Goal: Task Accomplishment & Management: Manage account settings

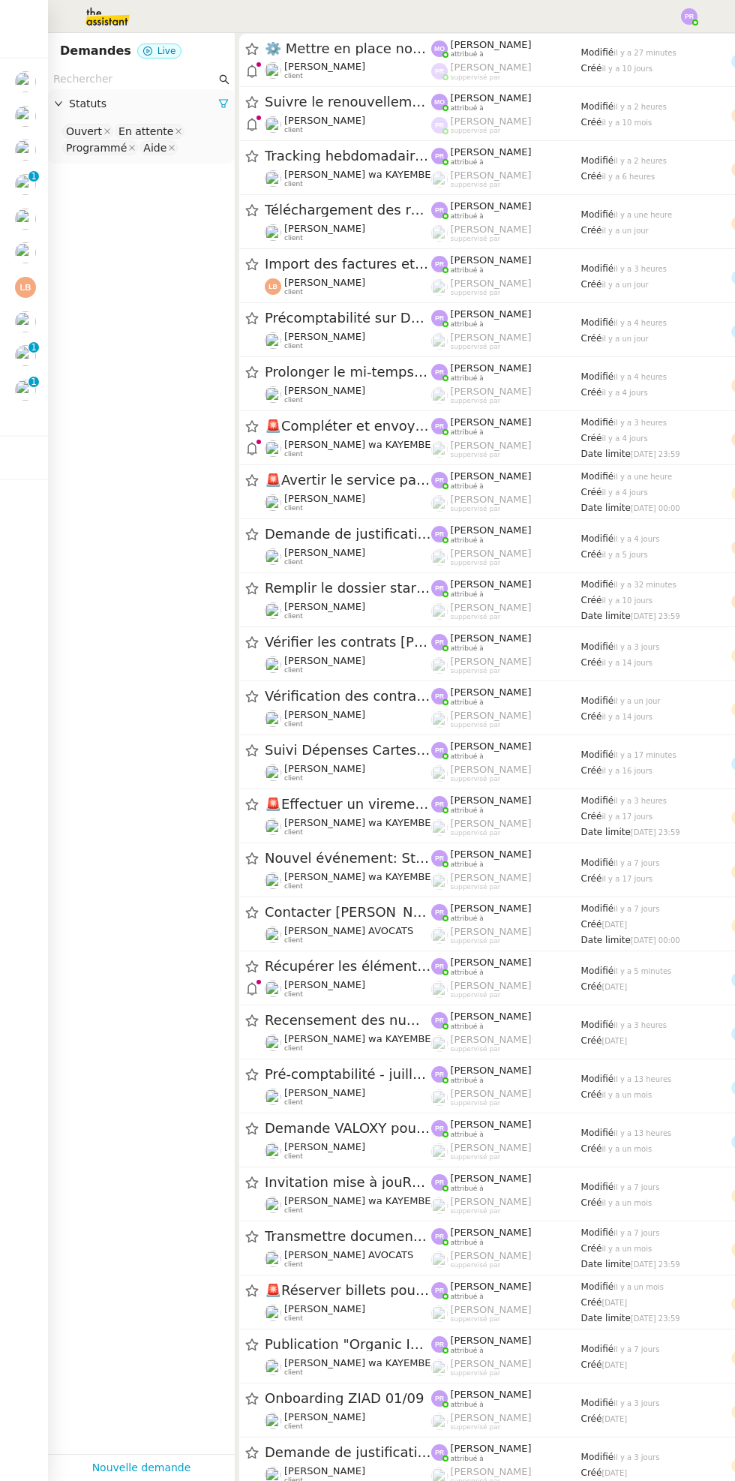
click at [108, 84] on input "text" at bounding box center [134, 79] width 163 height 17
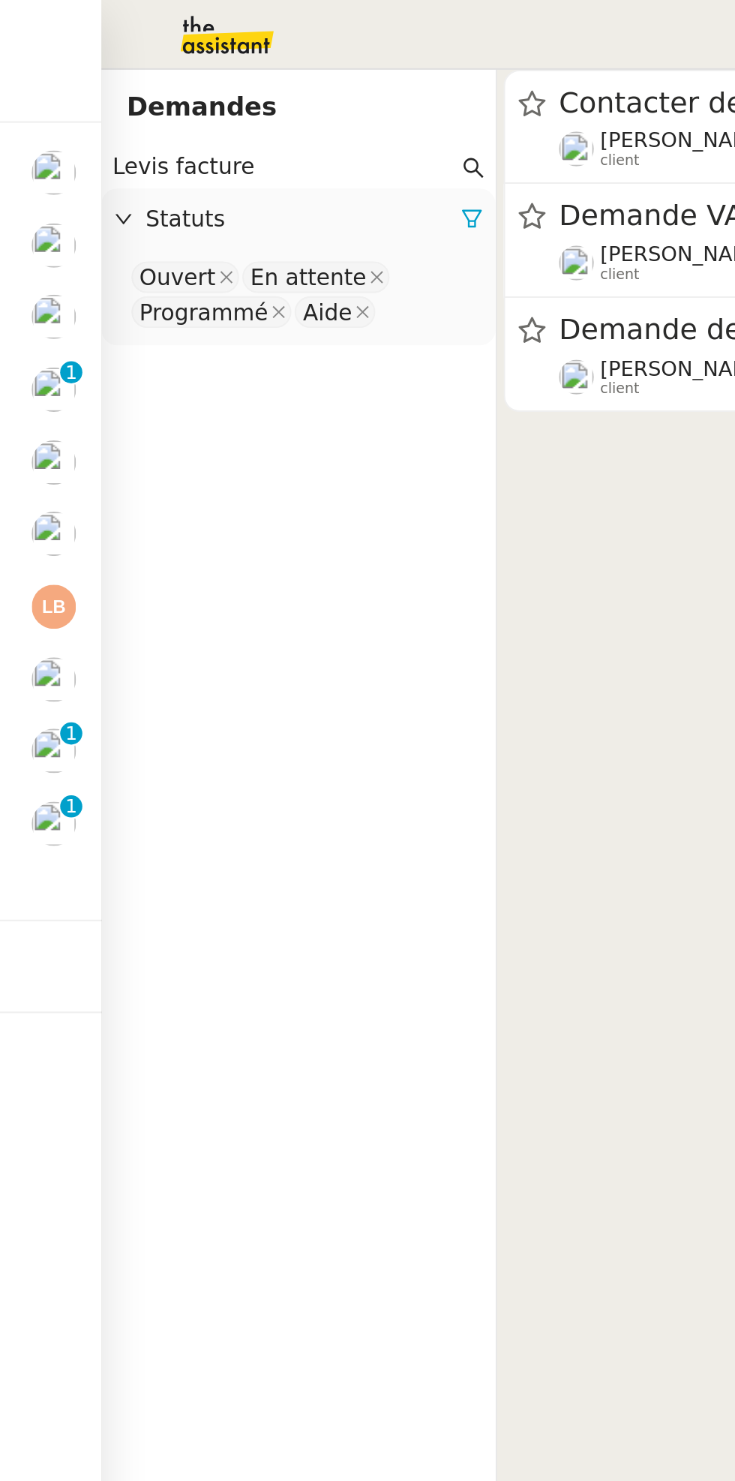
click at [290, 320] on cdk-virtual-scroll-viewport "Contacter des professionnels pour problème WC [PERSON_NAME] wa KAYEMBE client […" at bounding box center [486, 757] width 500 height 1448
click at [224, 105] on icon at bounding box center [223, 104] width 9 height 8
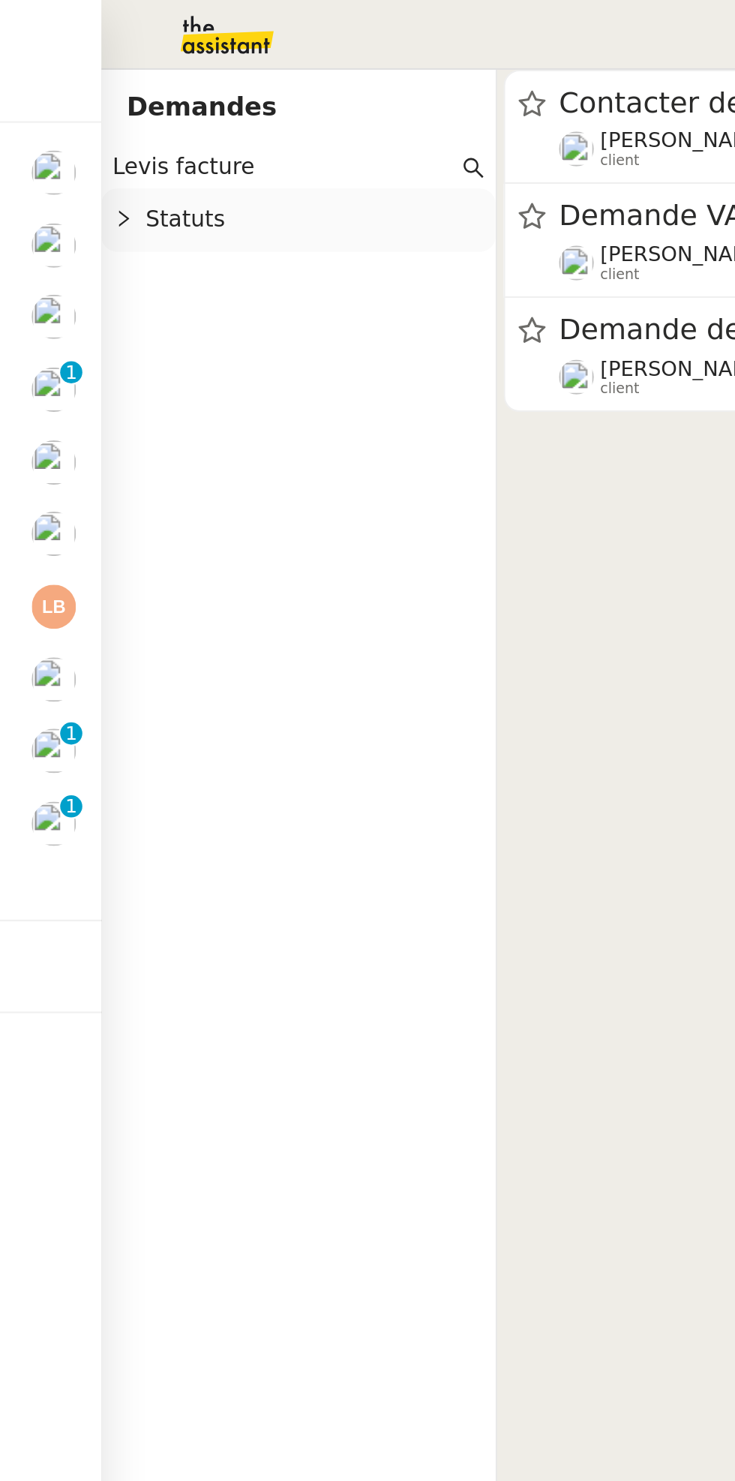
click at [165, 114] on div "Statuts" at bounding box center [141, 103] width 187 height 29
click at [172, 138] on nz-select-top-control "Please select" at bounding box center [141, 131] width 163 height 19
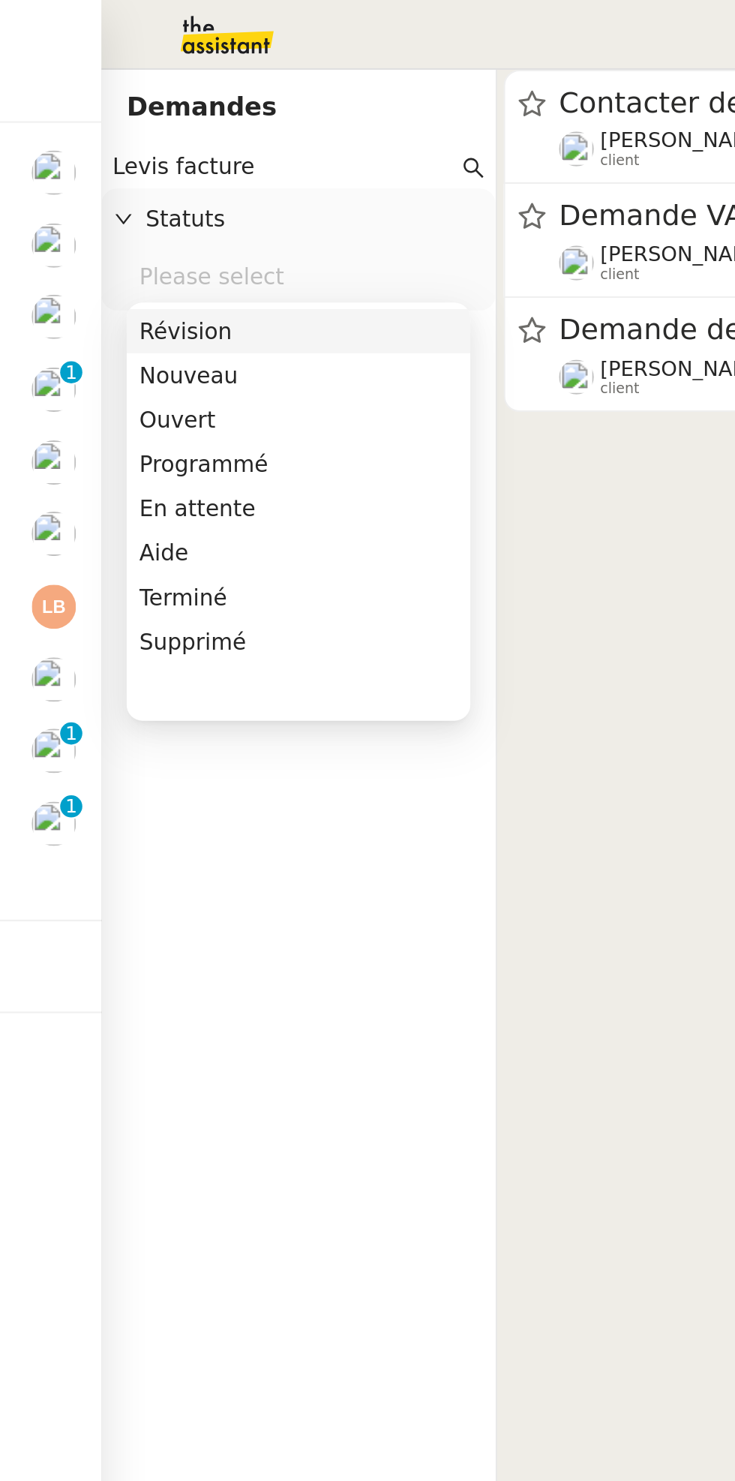
click at [154, 129] on nz-select-top-control "Please select" at bounding box center [141, 131] width 163 height 19
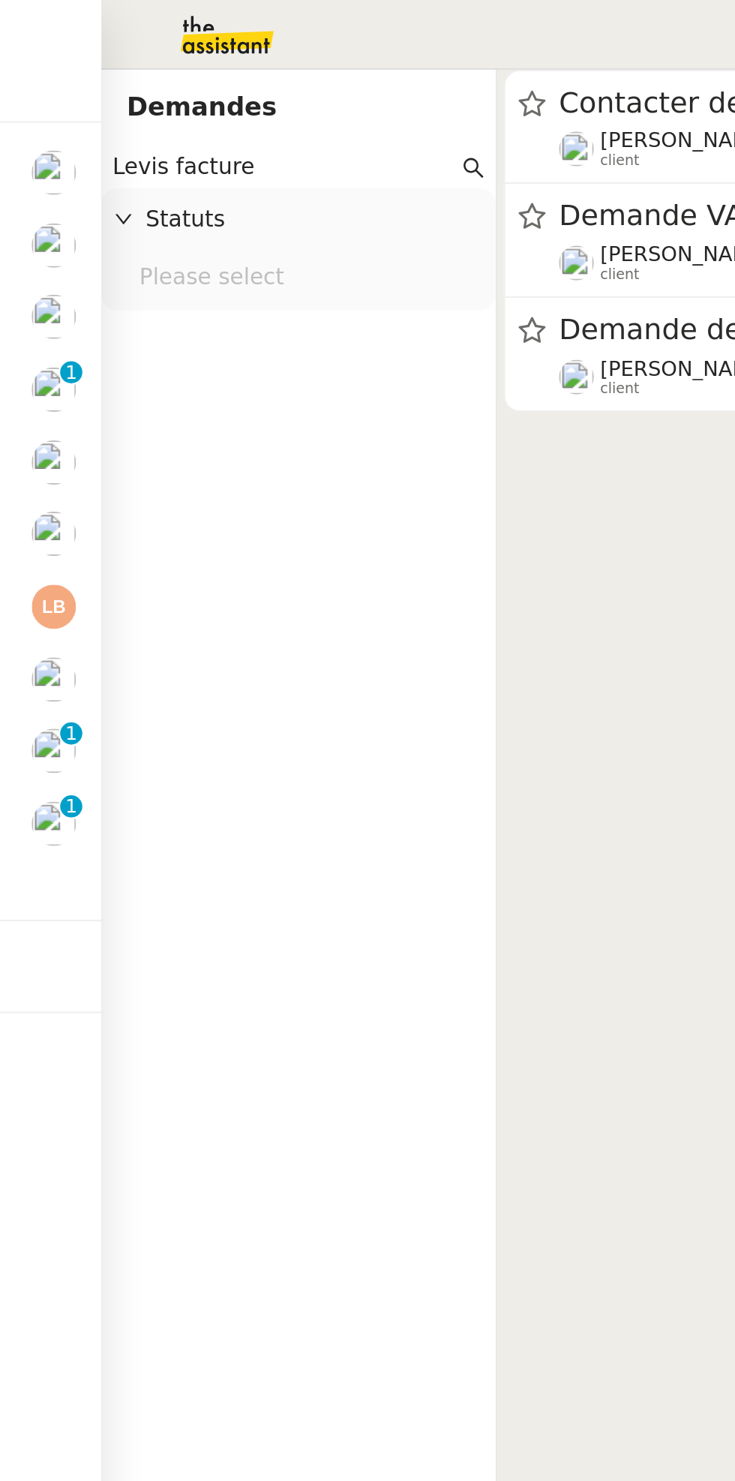
click at [164, 131] on nz-select-top-control "Please select" at bounding box center [141, 131] width 163 height 19
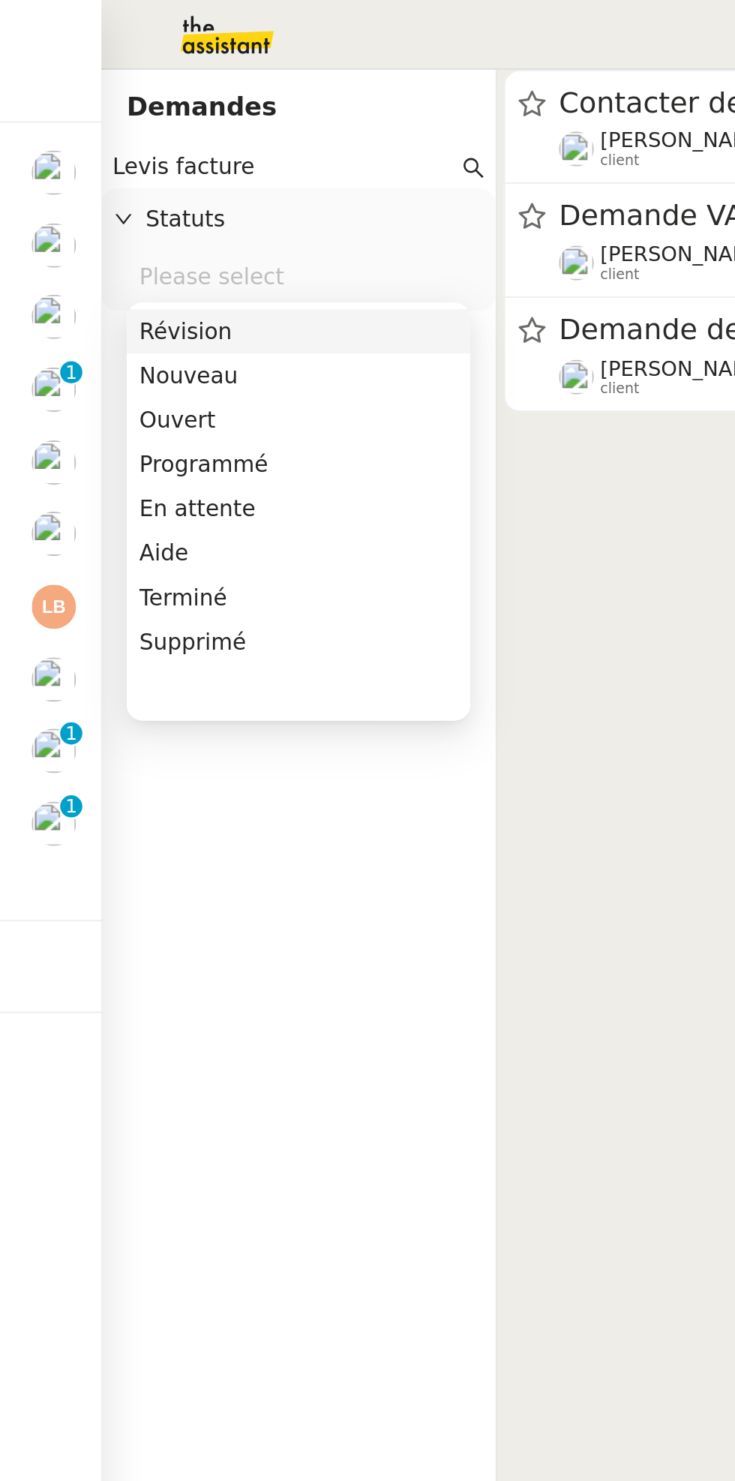
click at [116, 285] on div "Terminé" at bounding box center [141, 283] width 151 height 14
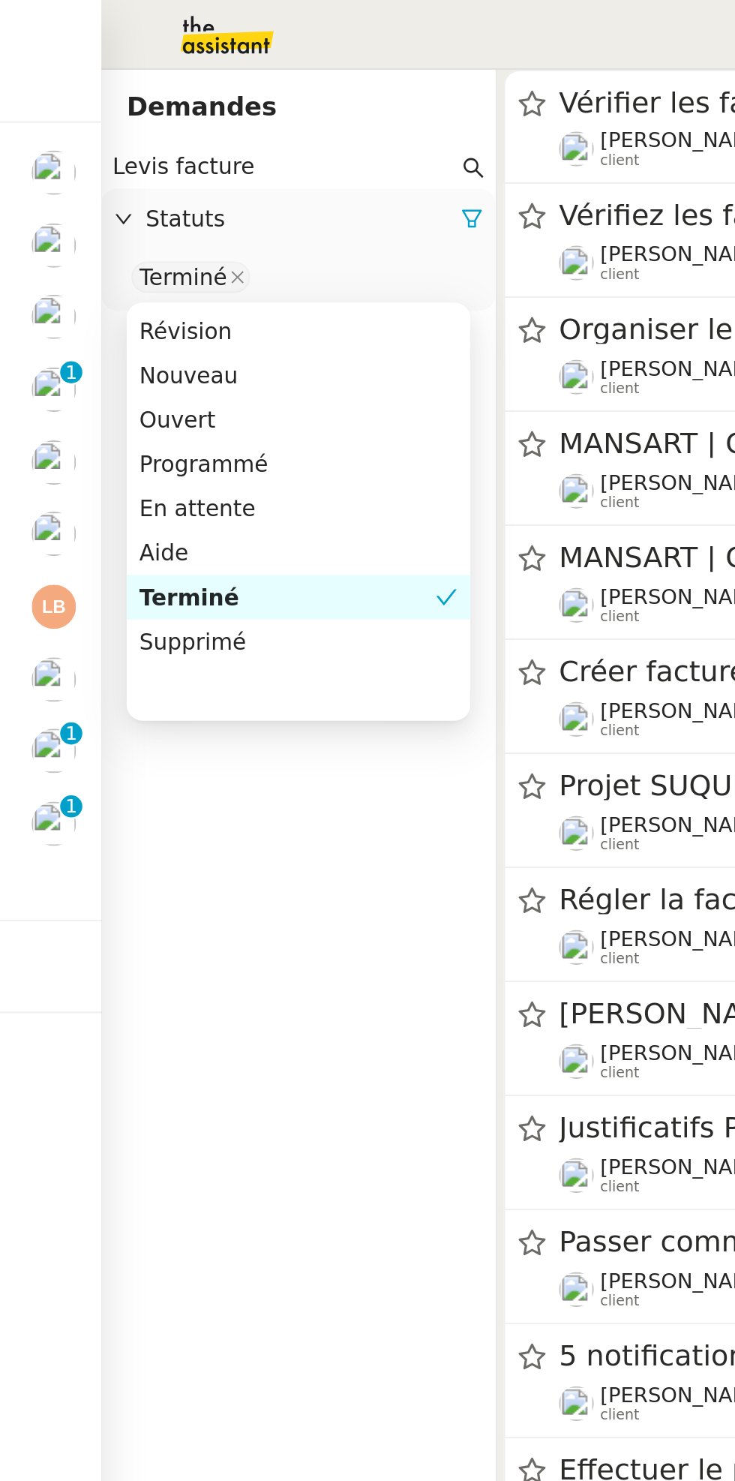
click at [200, 386] on app-tickets-filter "Levis facture Statuts Terminé" at bounding box center [141, 761] width 187 height 1385
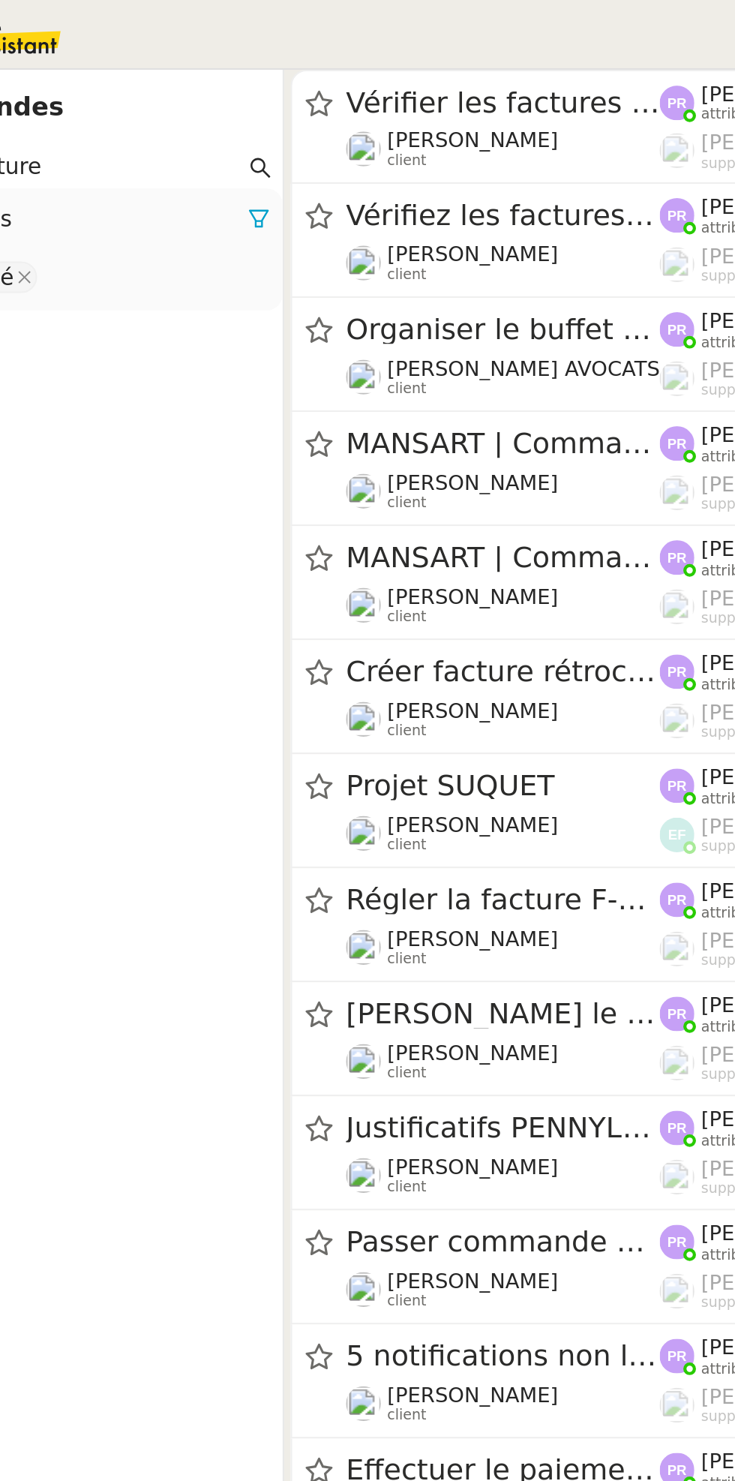
click at [358, 58] on div "Vérifier les factures Excel [PERSON_NAME] client" at bounding box center [339, 60] width 149 height 41
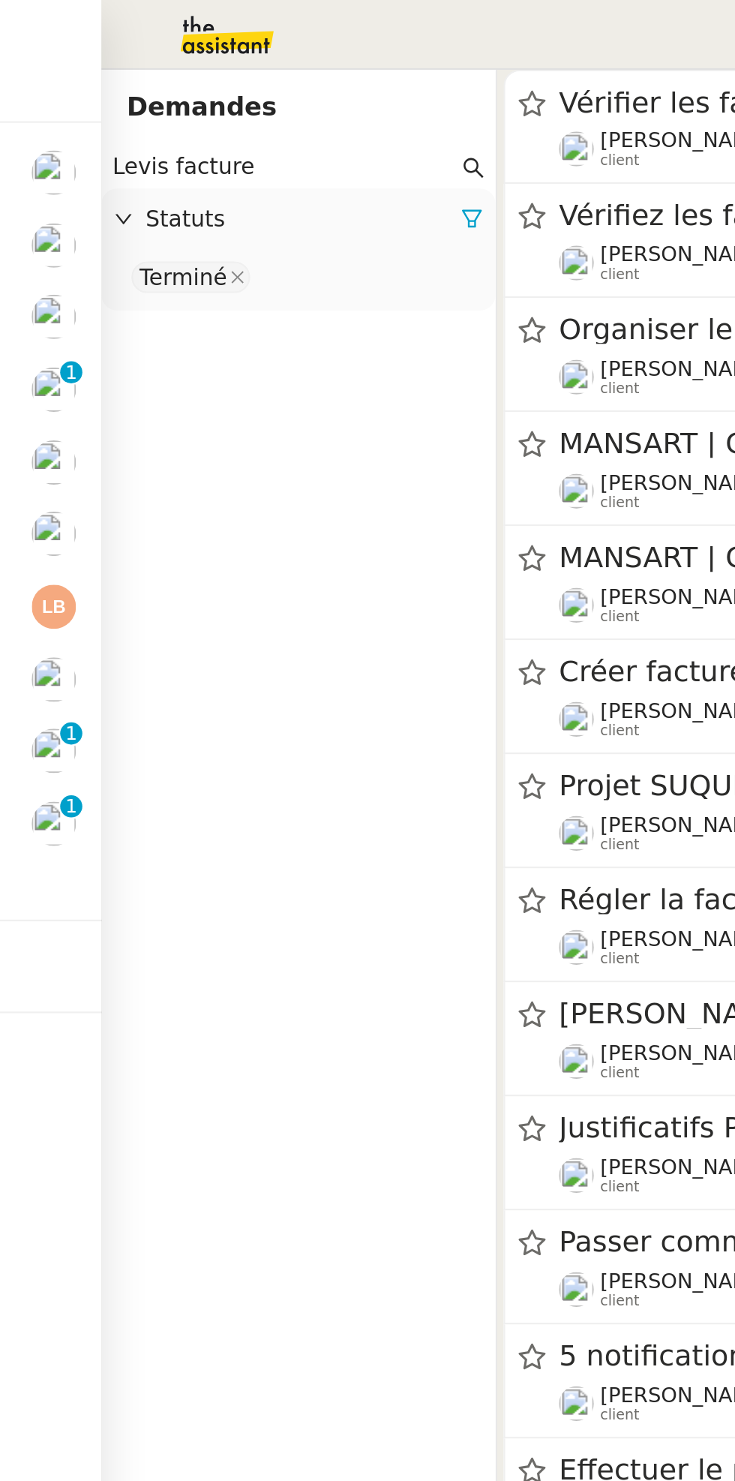
click at [149, 81] on input "Levis facture" at bounding box center [134, 79] width 163 height 17
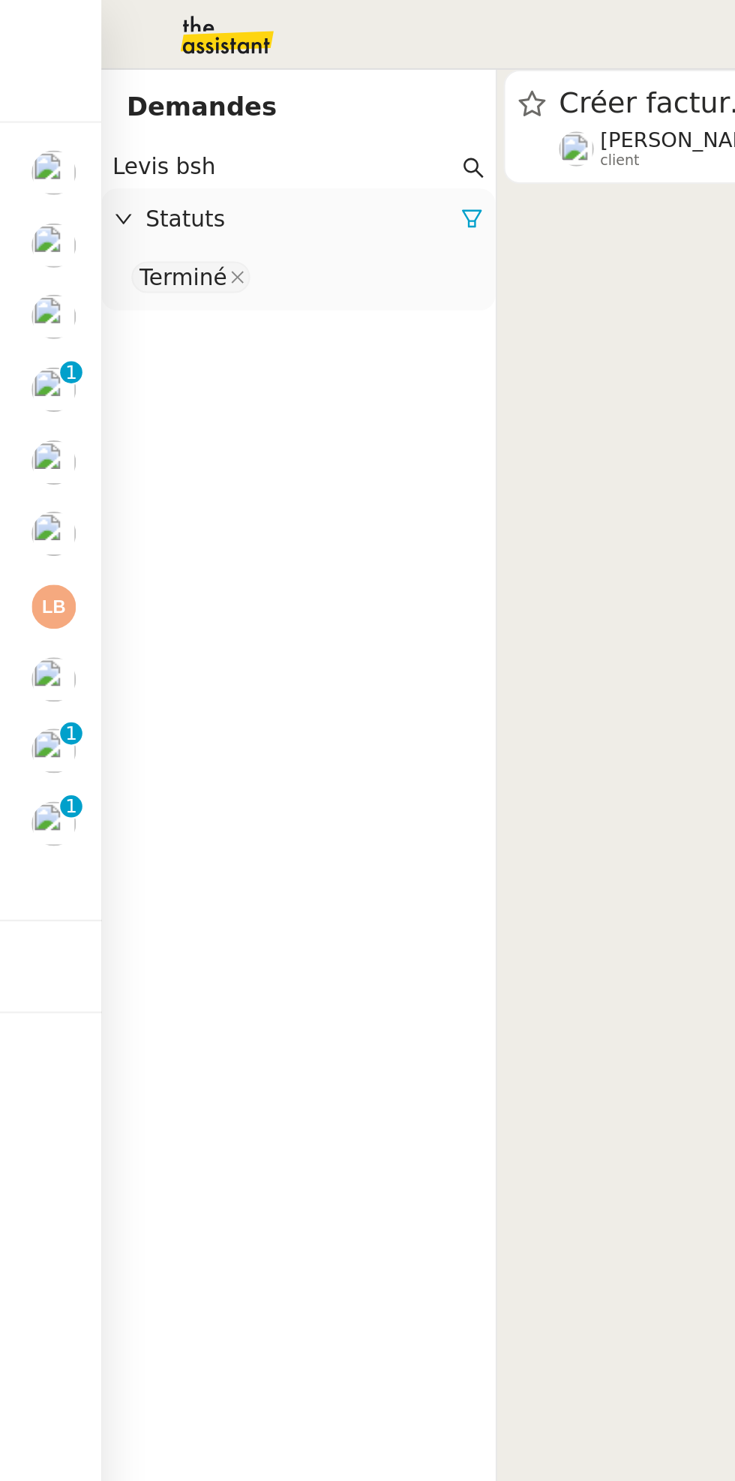
scroll to position [0, 15]
type input "Levis bsh"
click at [324, 69] on span "[PERSON_NAME]" at bounding box center [309, 66] width 81 height 11
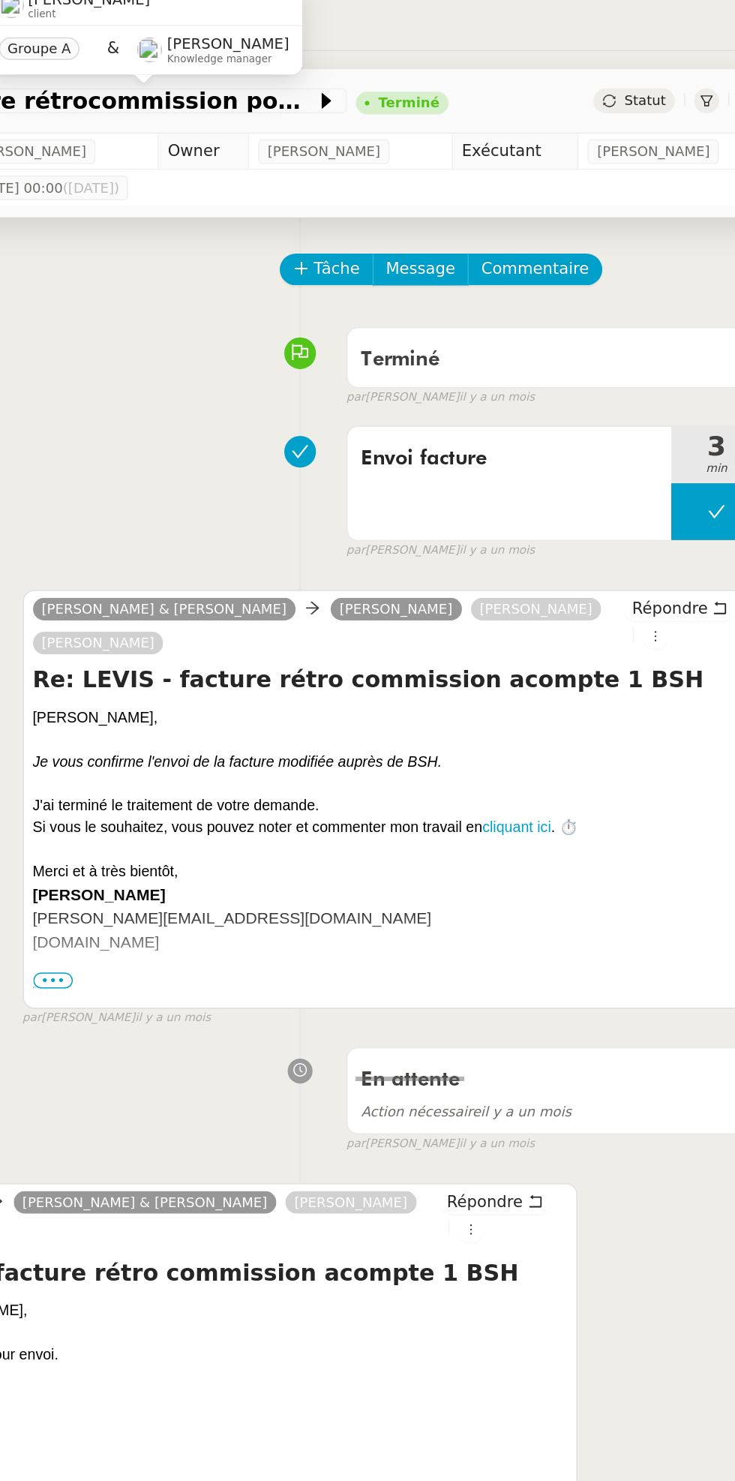
click at [635, 65] on span "Statut" at bounding box center [633, 67] width 28 height 11
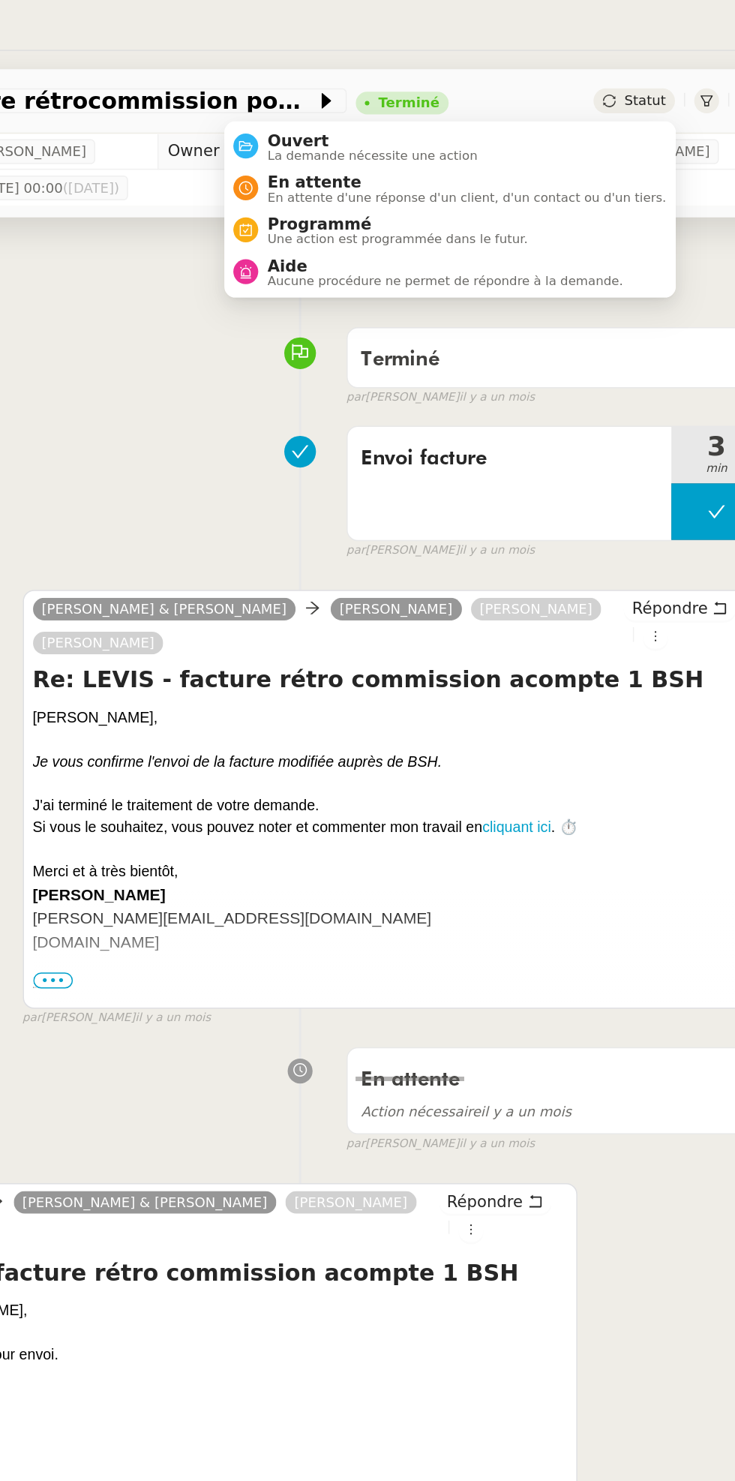
click at [516, 188] on span "Aucune procédure ne permet de répondre à la demande." at bounding box center [501, 186] width 236 height 8
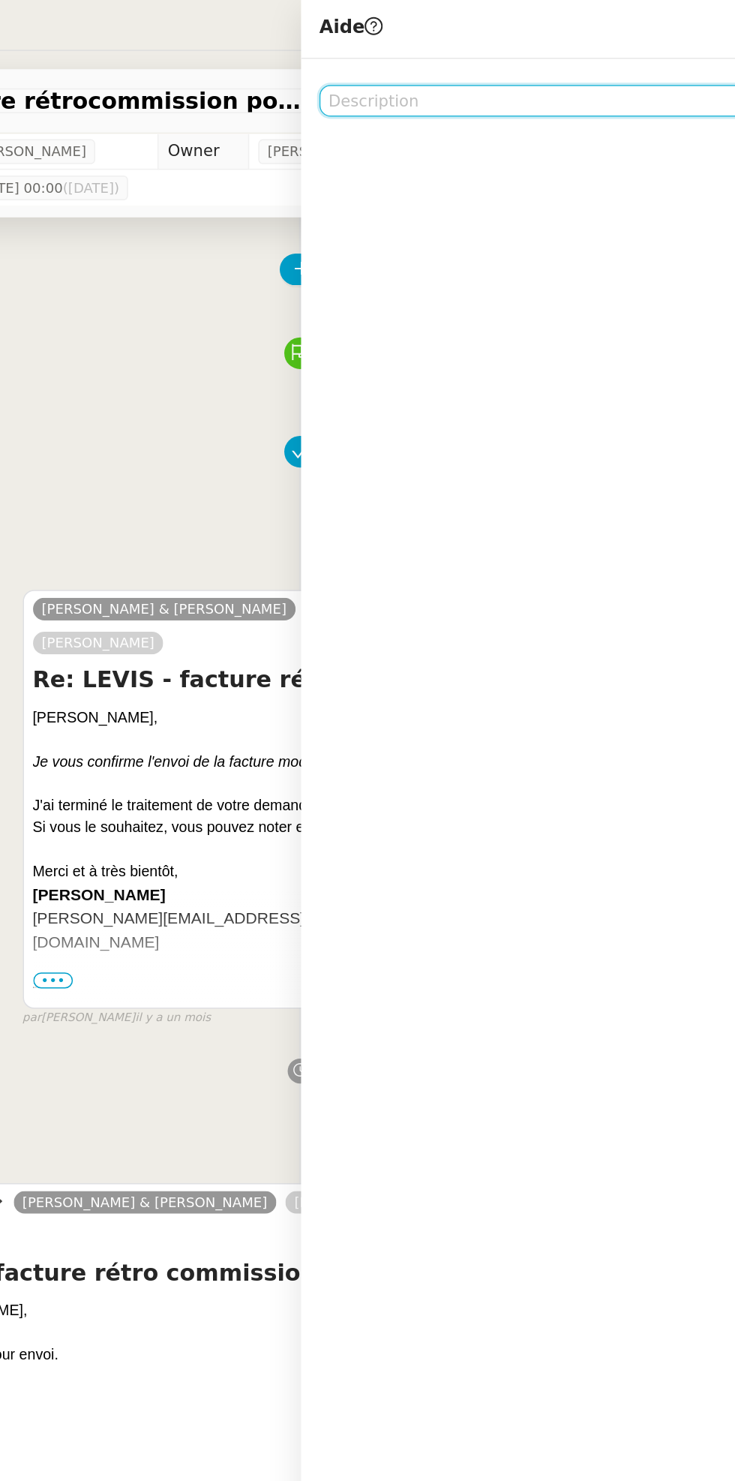
click at [497, 68] on textarea at bounding box center [570, 66] width 306 height 21
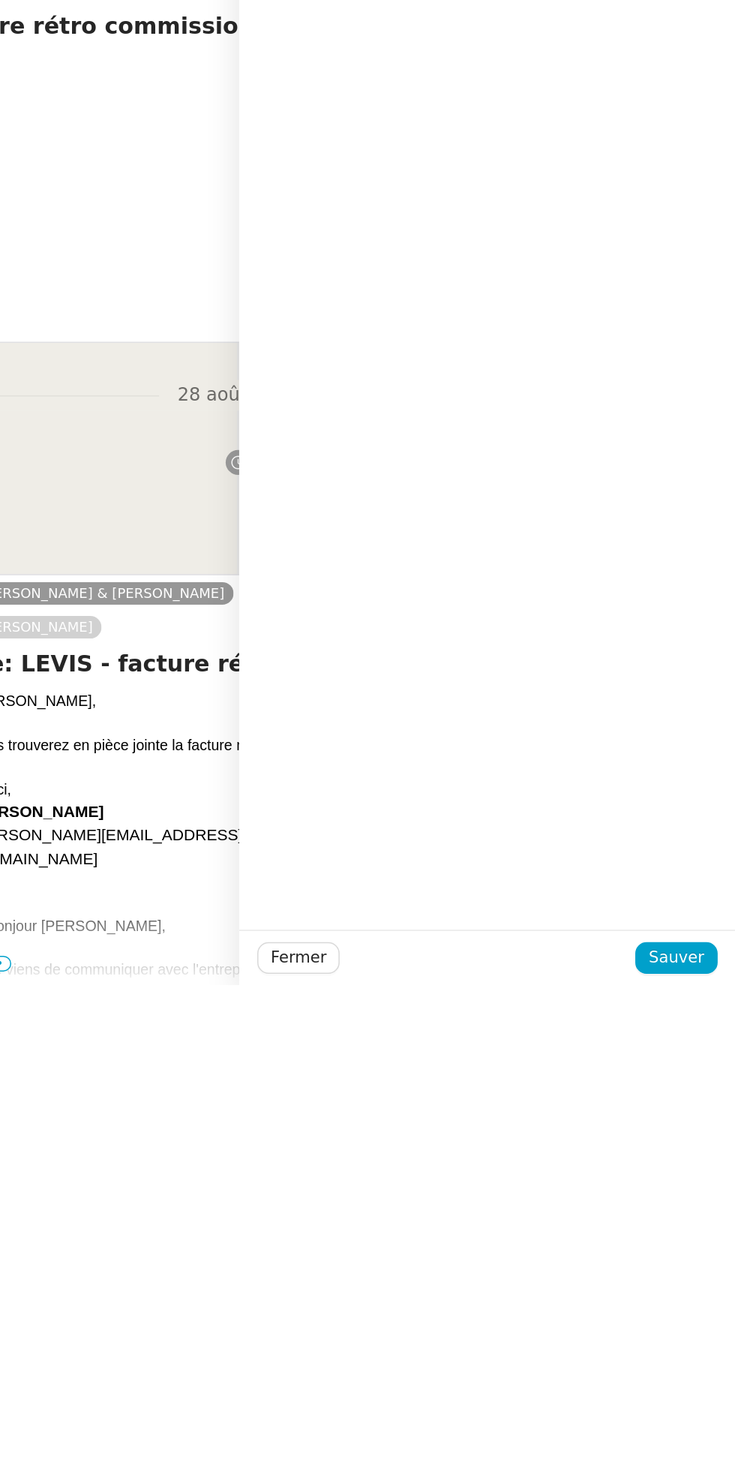
type textarea "Pour info marie"
click at [708, 1465] on span "Sauver" at bounding box center [695, 1462] width 37 height 17
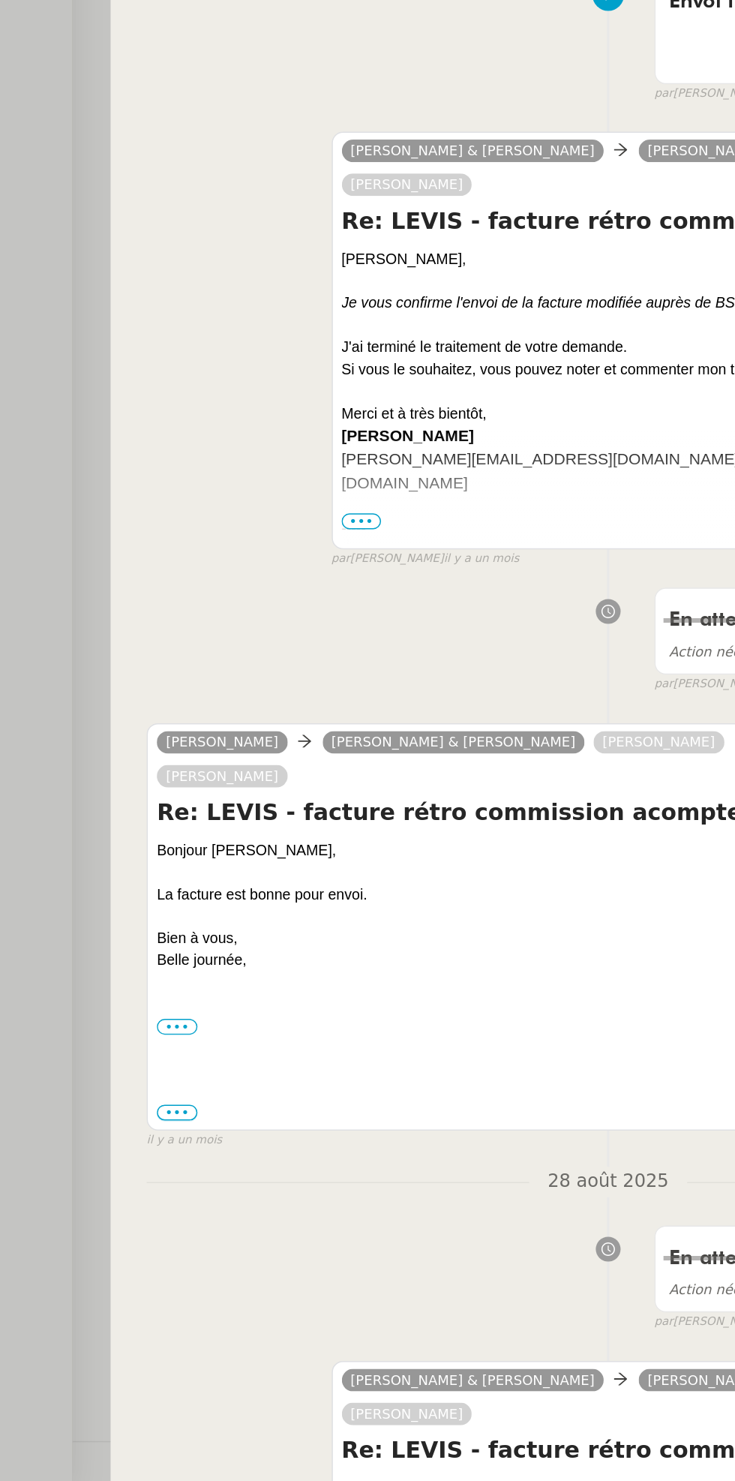
click at [54, 1328] on div at bounding box center [367, 740] width 735 height 1481
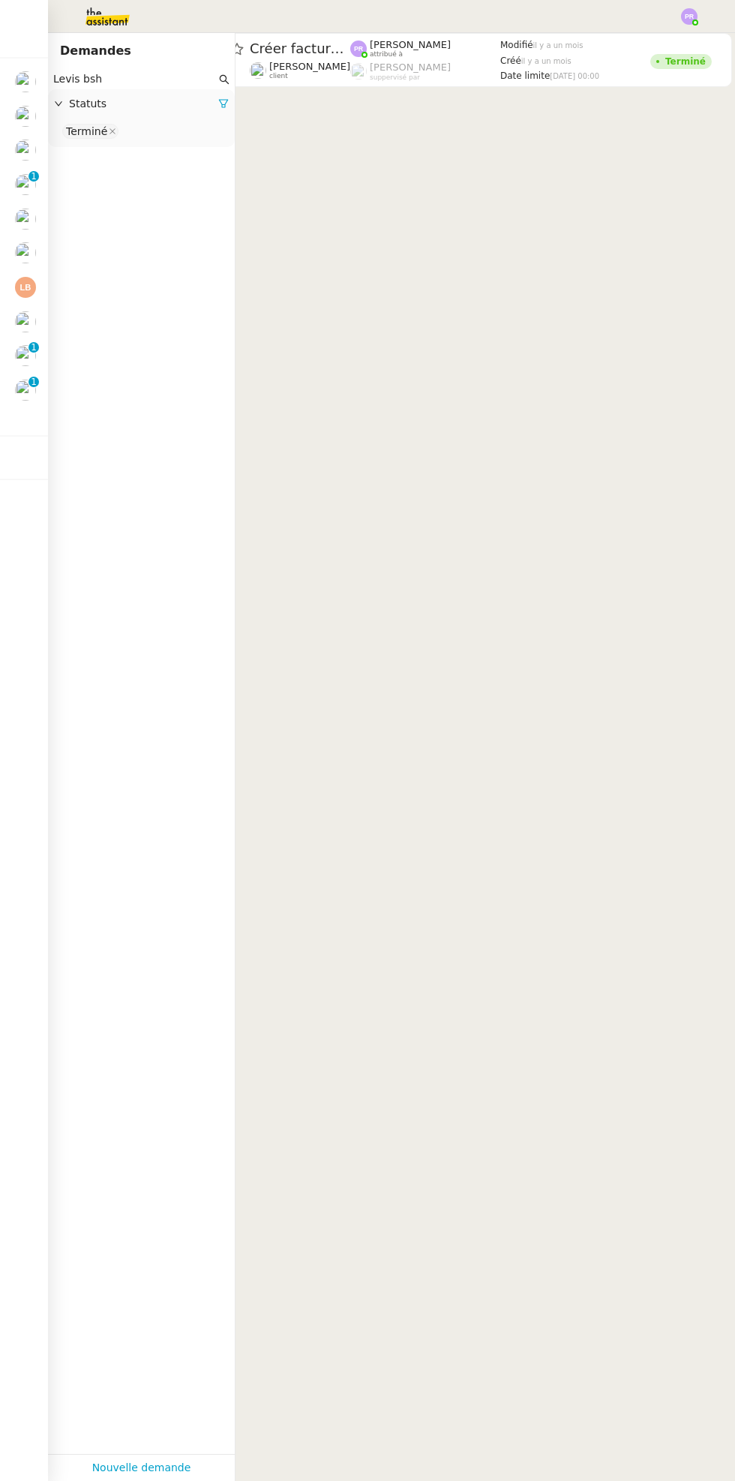
click at [33, 382] on p "1" at bounding box center [34, 384] width 6 height 14
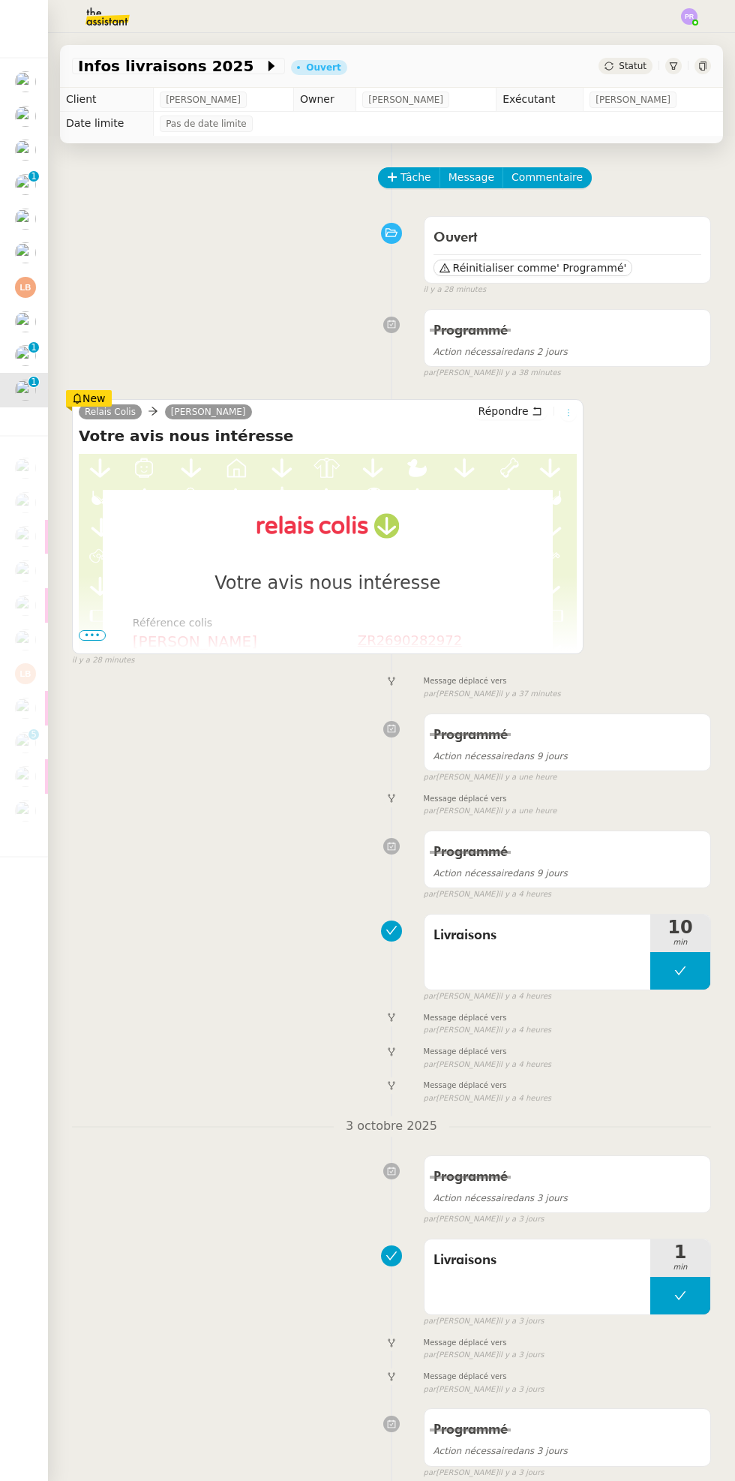
click at [568, 411] on icon at bounding box center [569, 412] width 2 height 7
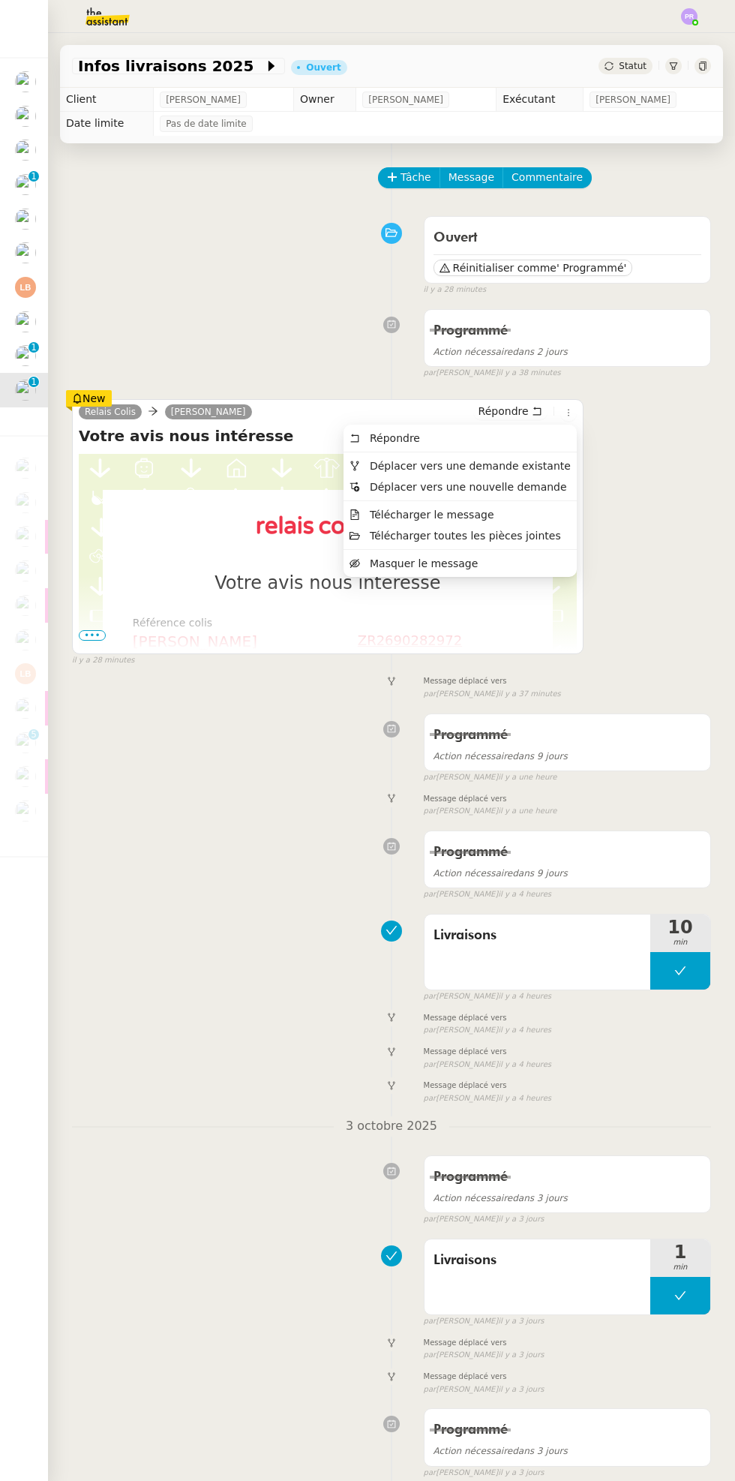
click at [485, 572] on li "Masquer le message" at bounding box center [460, 563] width 233 height 21
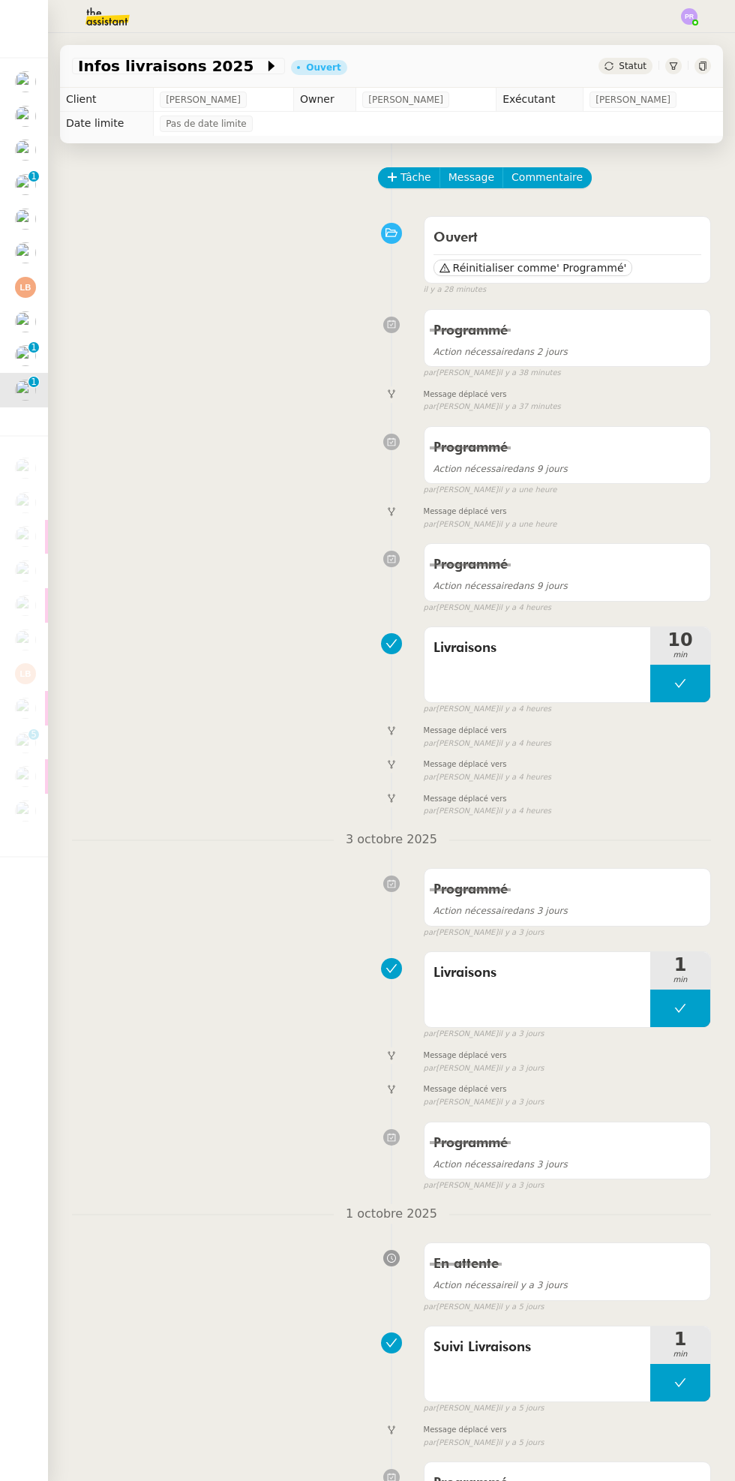
click at [640, 59] on div "Statut" at bounding box center [626, 66] width 54 height 17
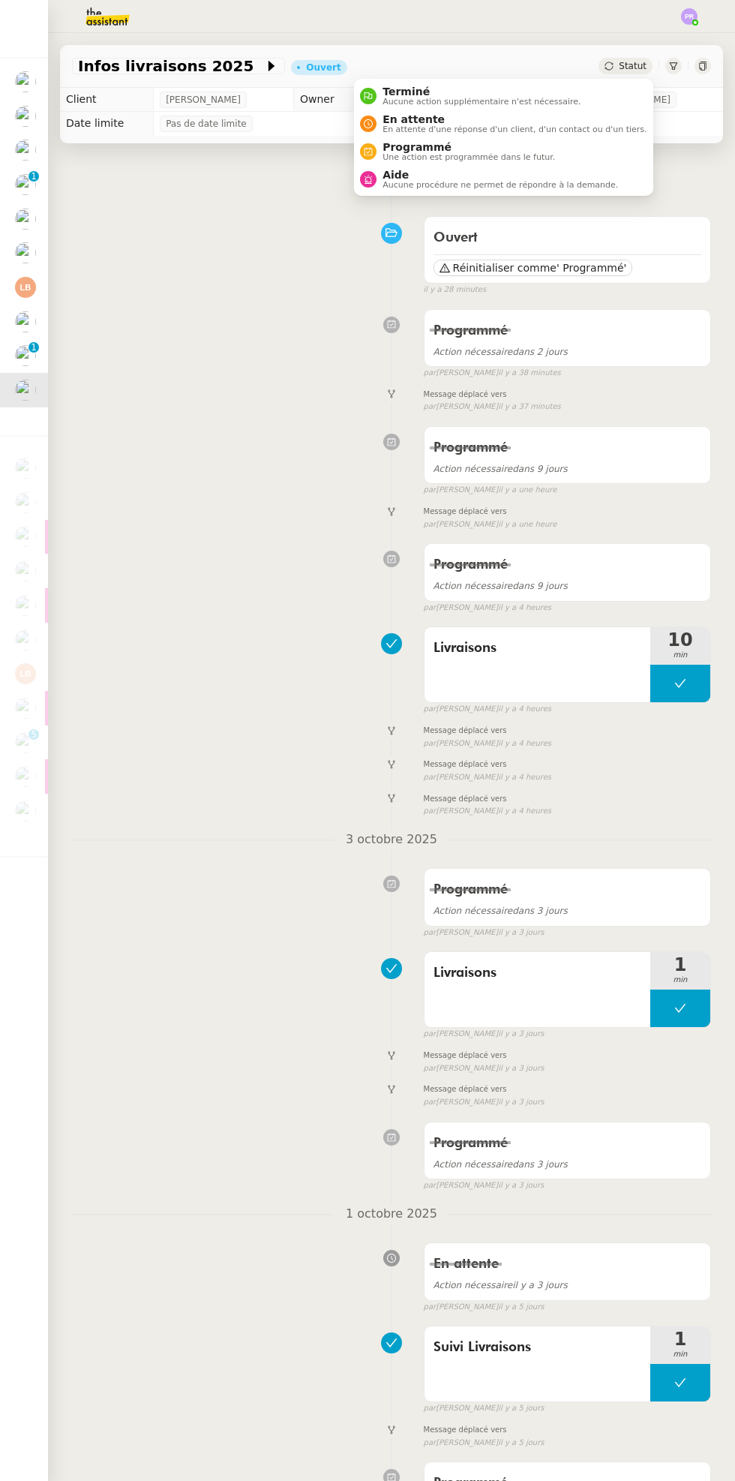
click at [543, 147] on span "Programmé" at bounding box center [469, 147] width 173 height 12
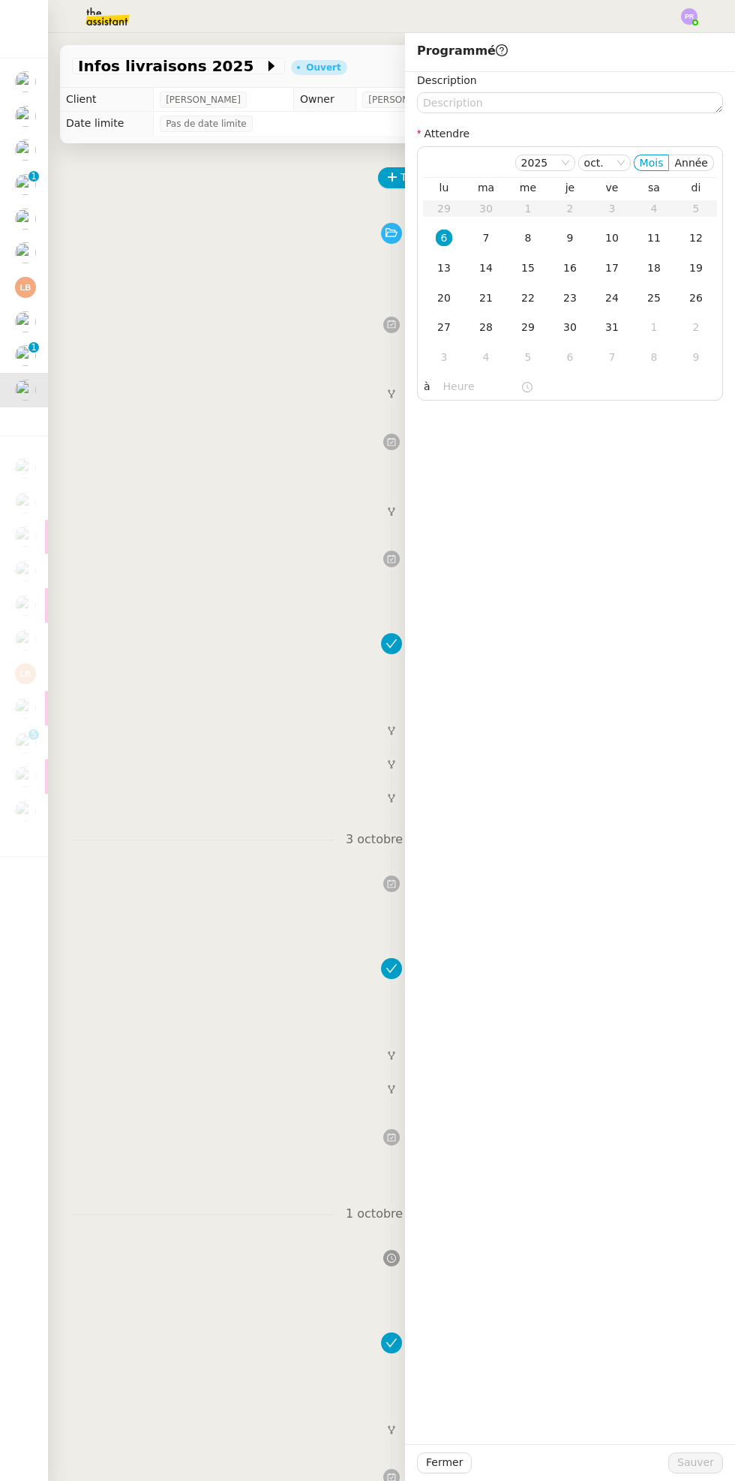
click at [635, 243] on td "11" at bounding box center [654, 239] width 42 height 30
click at [612, 238] on div "10" at bounding box center [612, 238] width 17 height 17
click at [708, 1470] on span "Sauver" at bounding box center [695, 1462] width 37 height 17
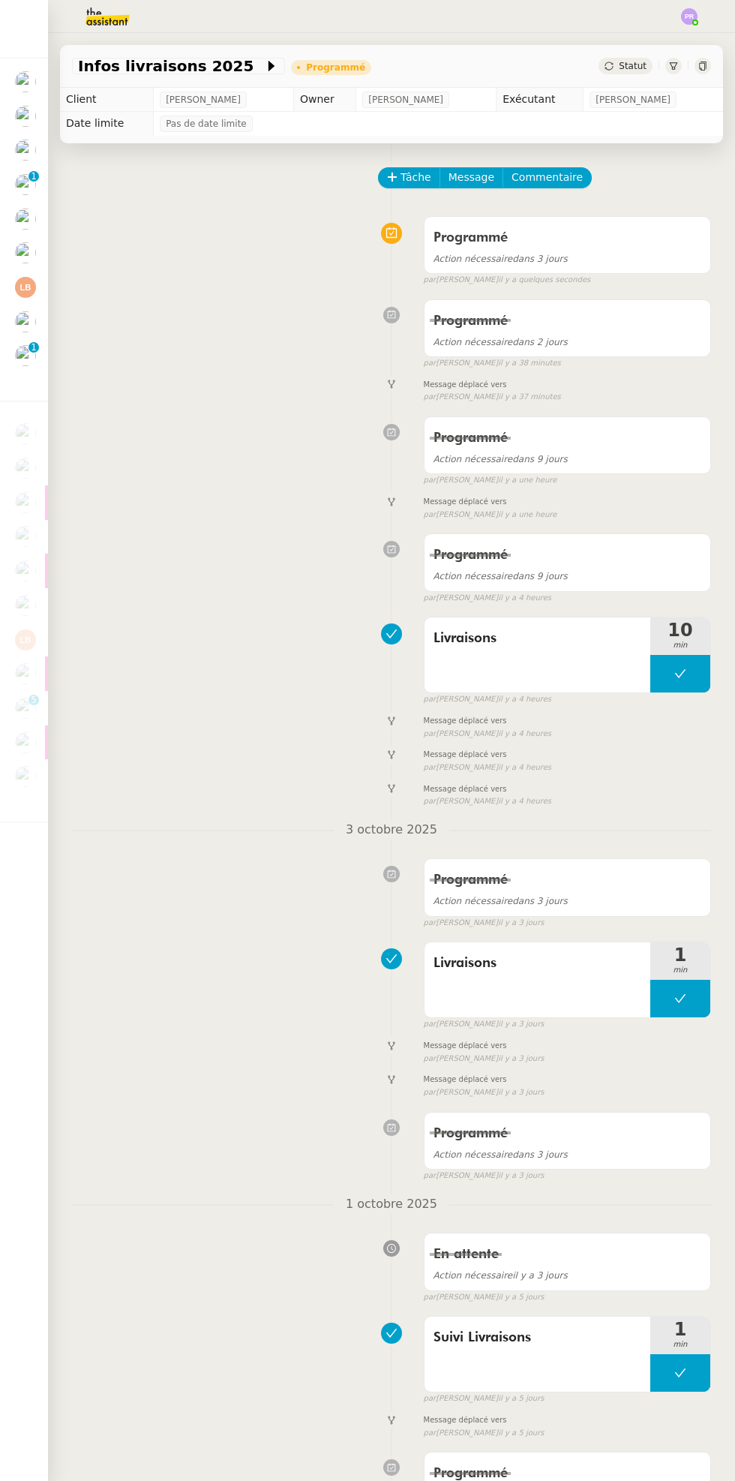
click at [29, 356] on img at bounding box center [25, 355] width 21 height 21
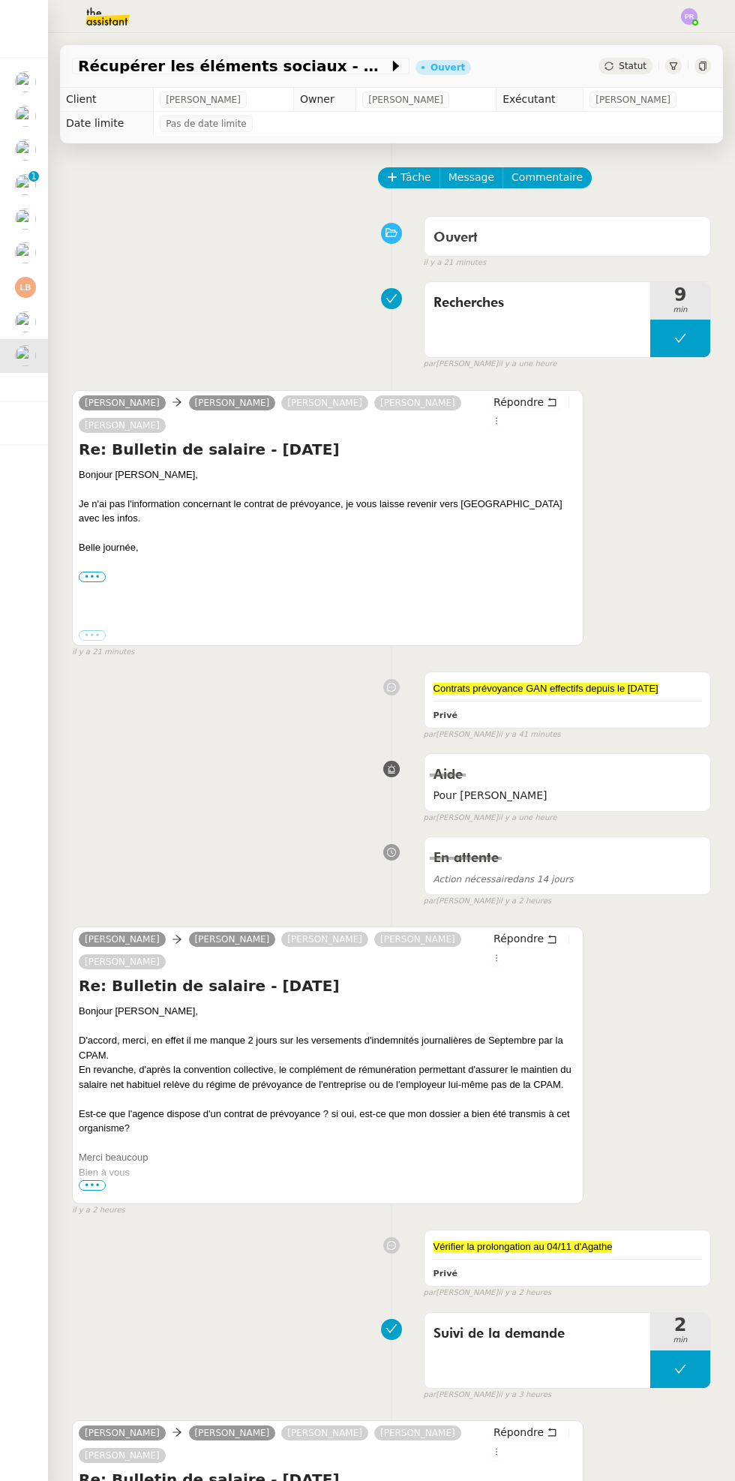
click at [33, 313] on div at bounding box center [34, 313] width 5 height 5
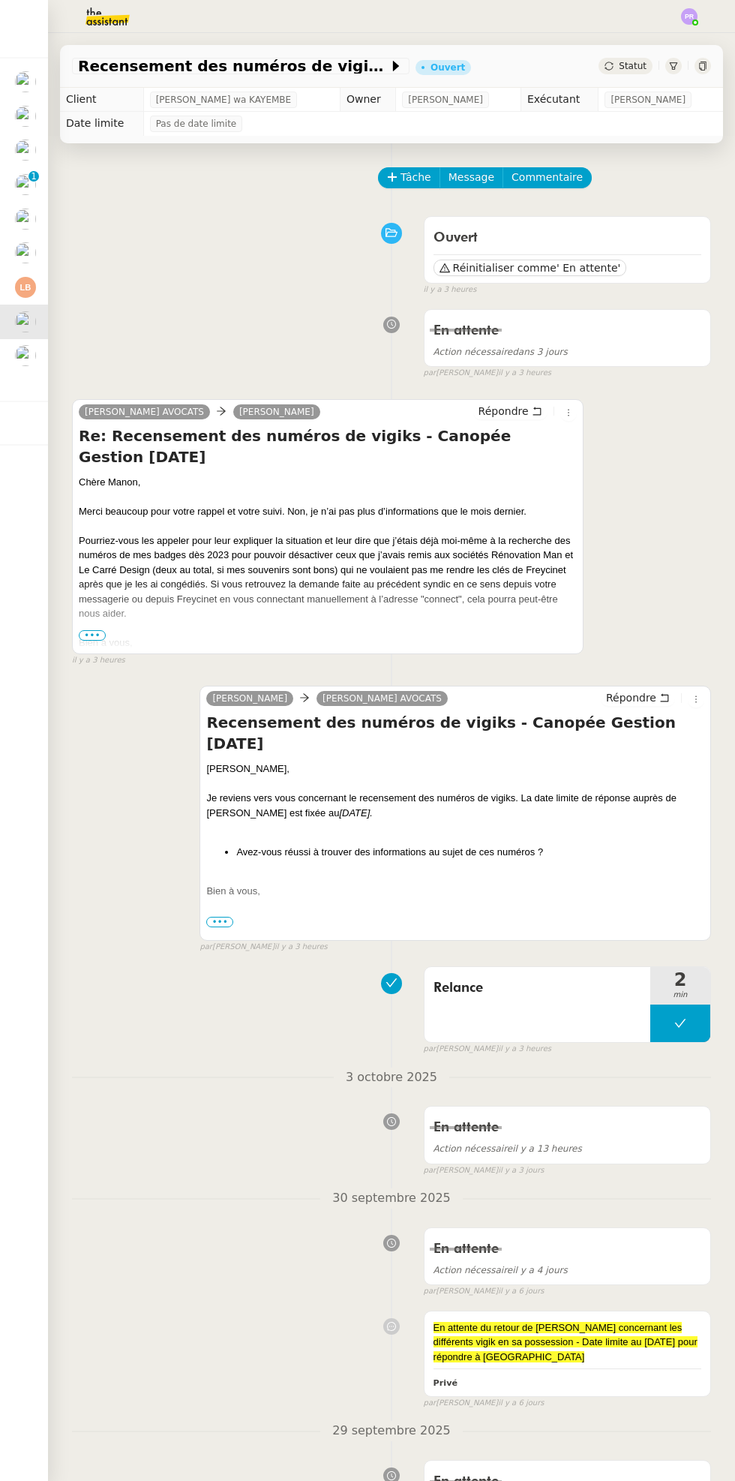
click at [33, 313] on div at bounding box center [34, 313] width 5 height 5
